Goal: Information Seeking & Learning: Learn about a topic

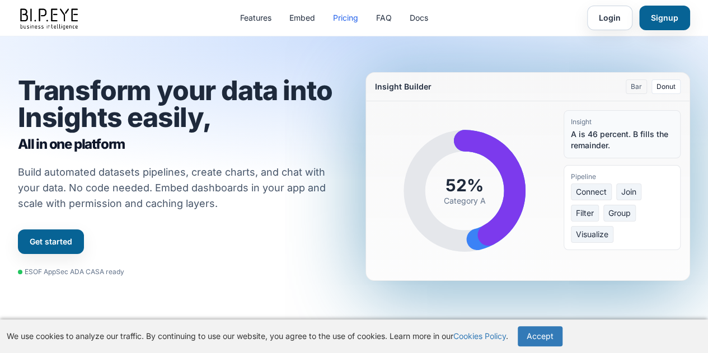
click at [347, 21] on link "Pricing" at bounding box center [345, 17] width 25 height 11
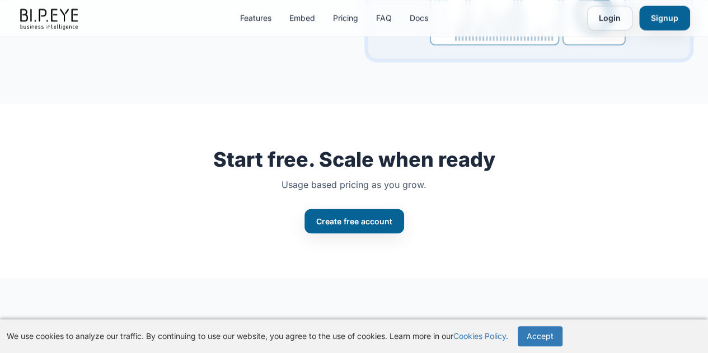
scroll to position [3021, 0]
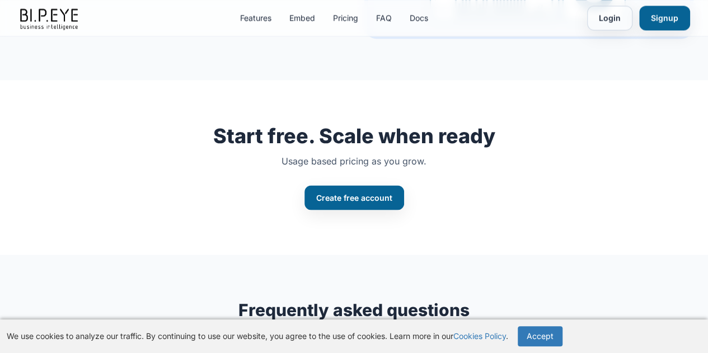
click at [342, 154] on p "Usage based pricing as you grow." at bounding box center [354, 160] width 672 height 13
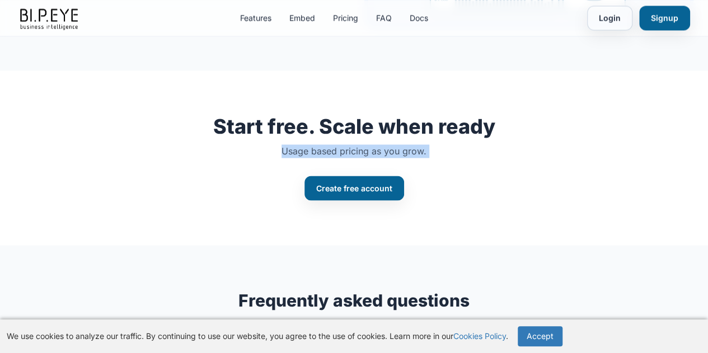
scroll to position [3012, 0]
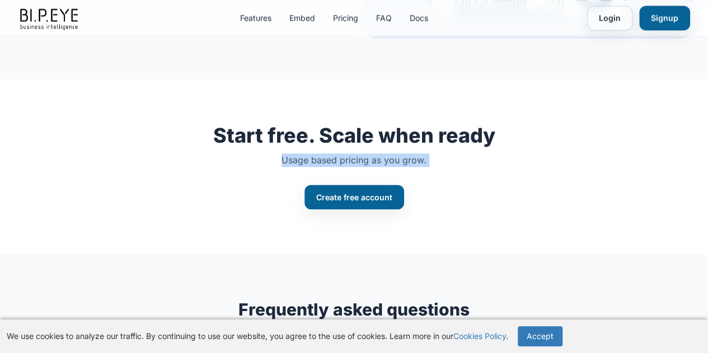
click at [342, 154] on p "Usage based pricing as you grow." at bounding box center [354, 159] width 672 height 13
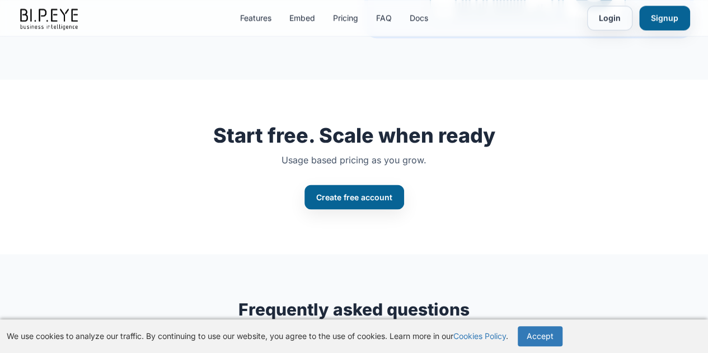
click at [359, 131] on h2 "Start free. Scale when ready" at bounding box center [354, 135] width 672 height 22
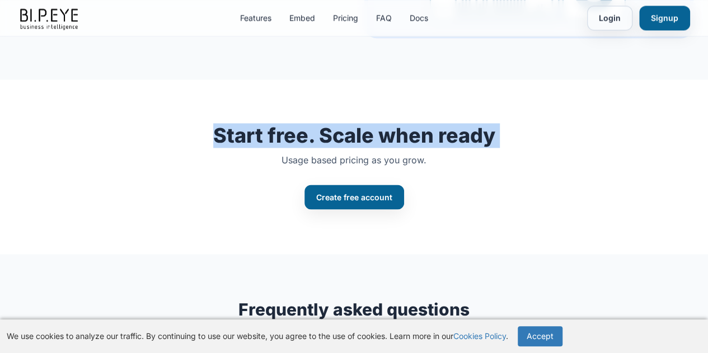
click at [359, 131] on h2 "Start free. Scale when ready" at bounding box center [354, 135] width 672 height 22
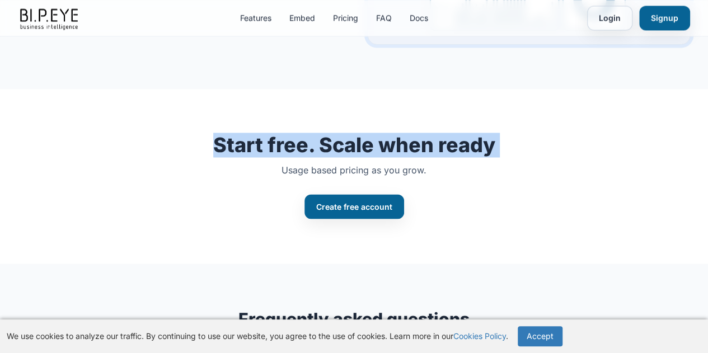
scroll to position [3021, 0]
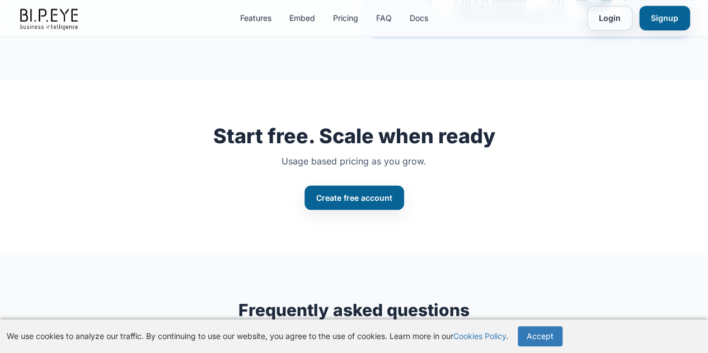
click at [360, 154] on p "Usage based pricing as you grow." at bounding box center [354, 160] width 672 height 13
